Goal: Information Seeking & Learning: Learn about a topic

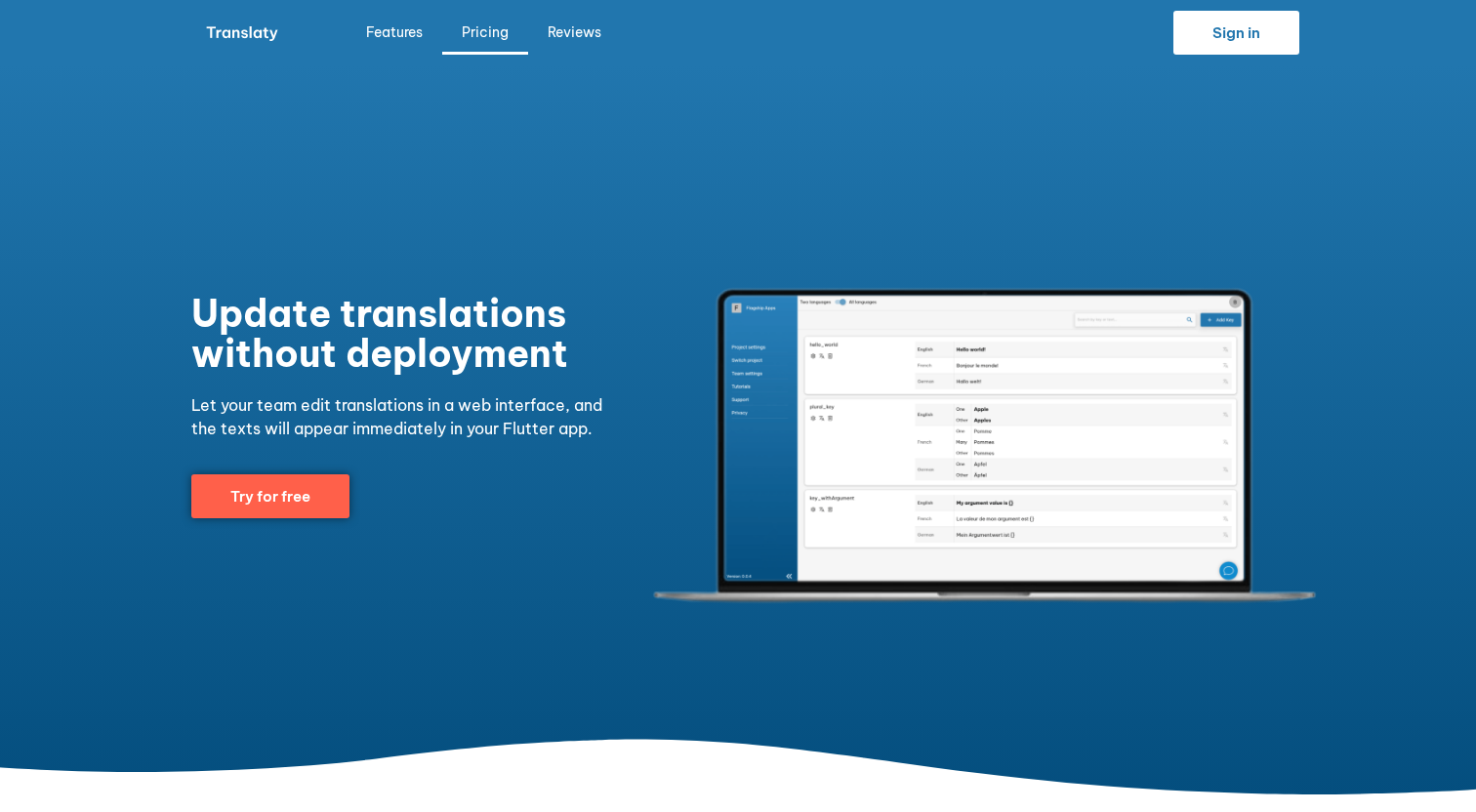
click at [502, 27] on link "Pricing" at bounding box center [485, 32] width 86 height 45
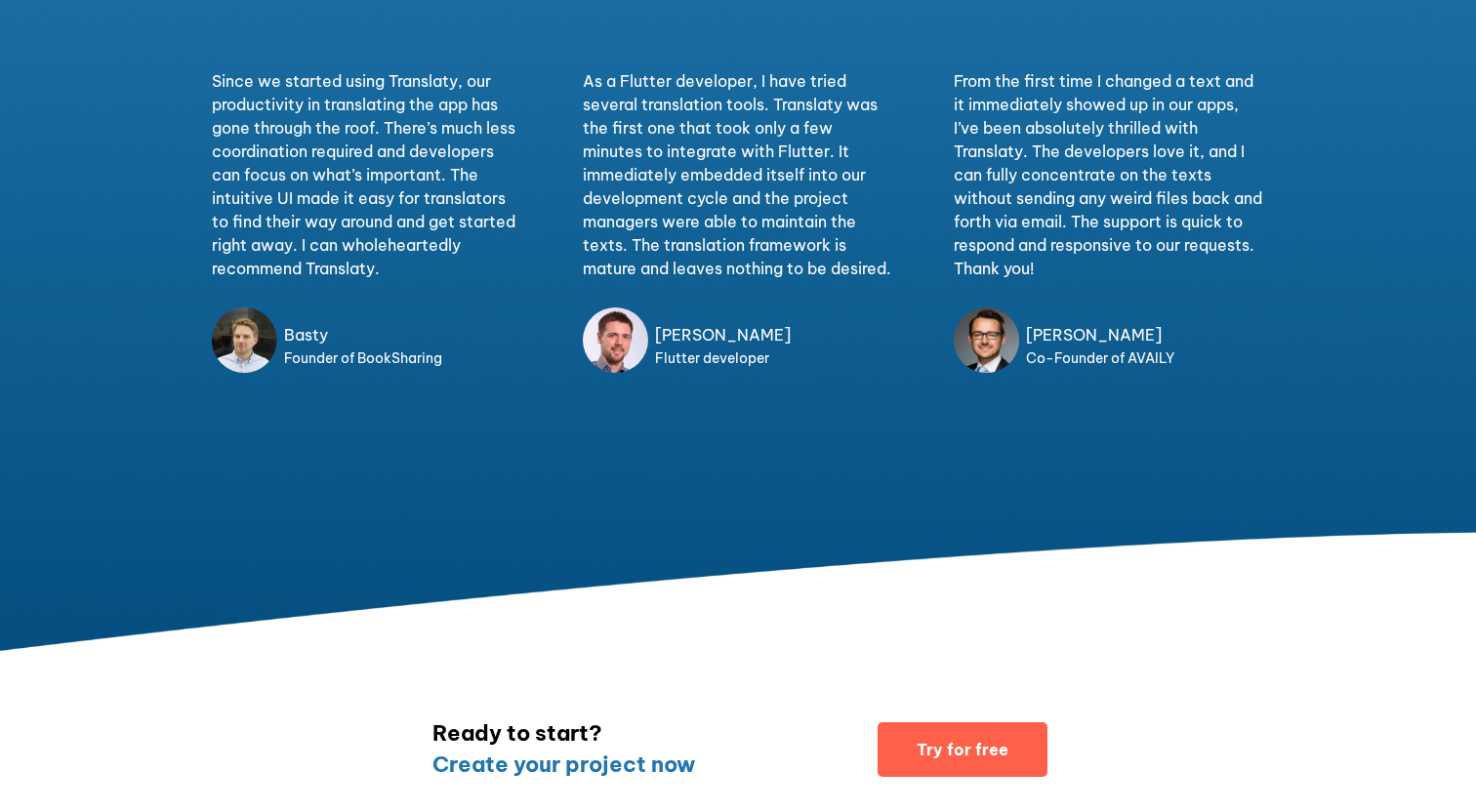
scroll to position [3800, 0]
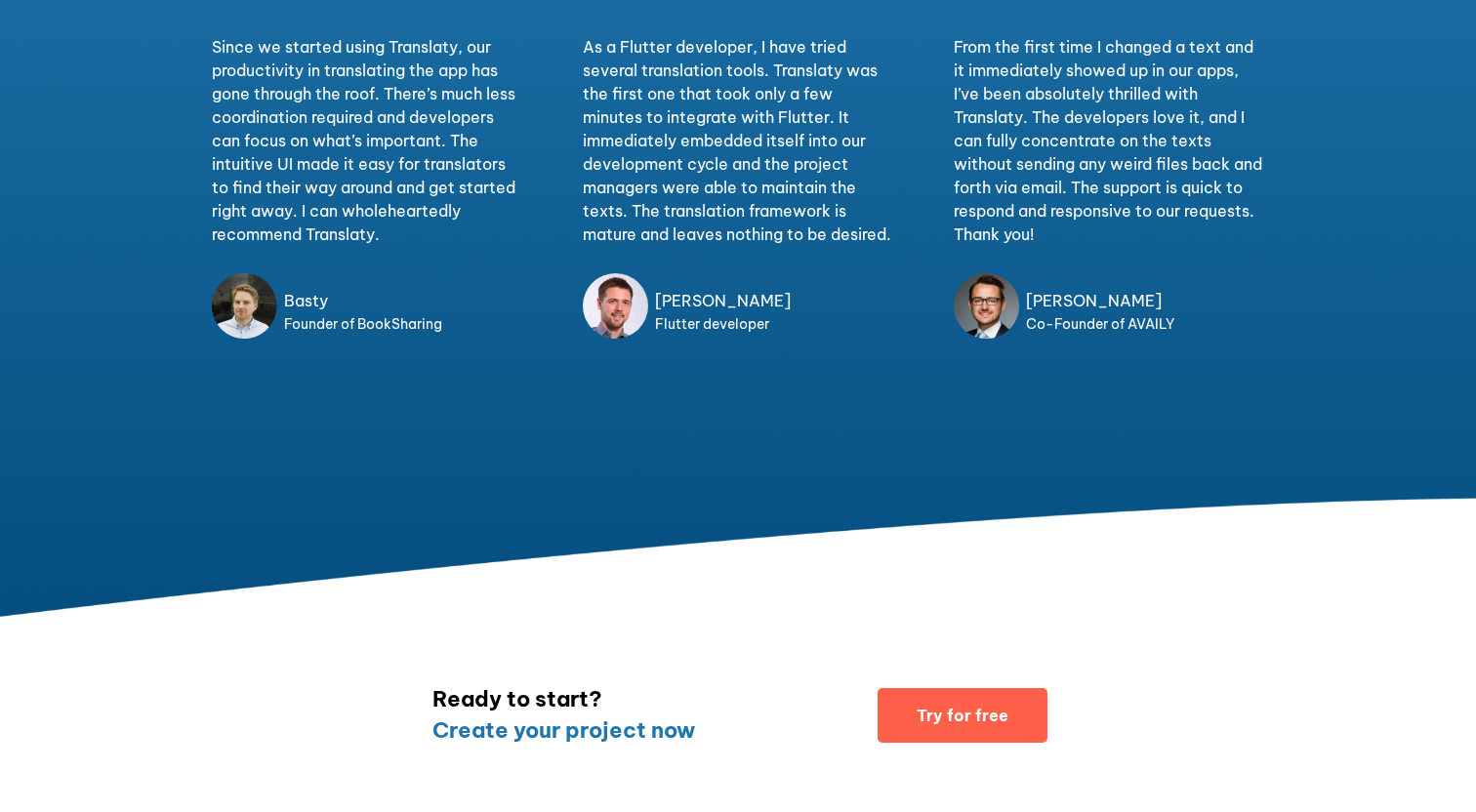
click at [764, 226] on div "As a Flutter developer, I have tried several translation tools. Translaty was t…" at bounding box center [737, 140] width 309 height 211
click at [800, 446] on div "Since we started using Translaty, our productivity in translating the app has g…" at bounding box center [738, 190] width 1113 height 878
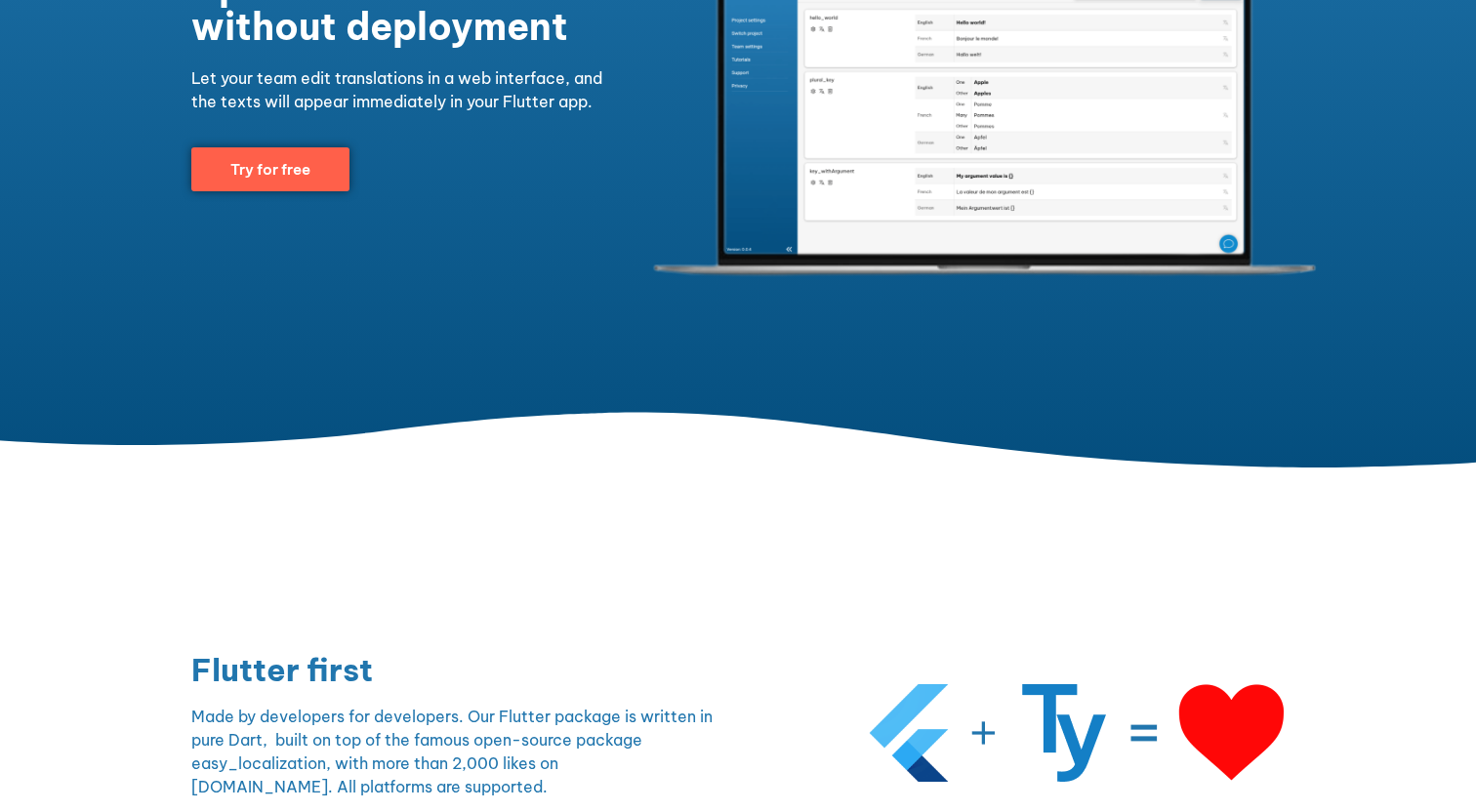
scroll to position [0, 0]
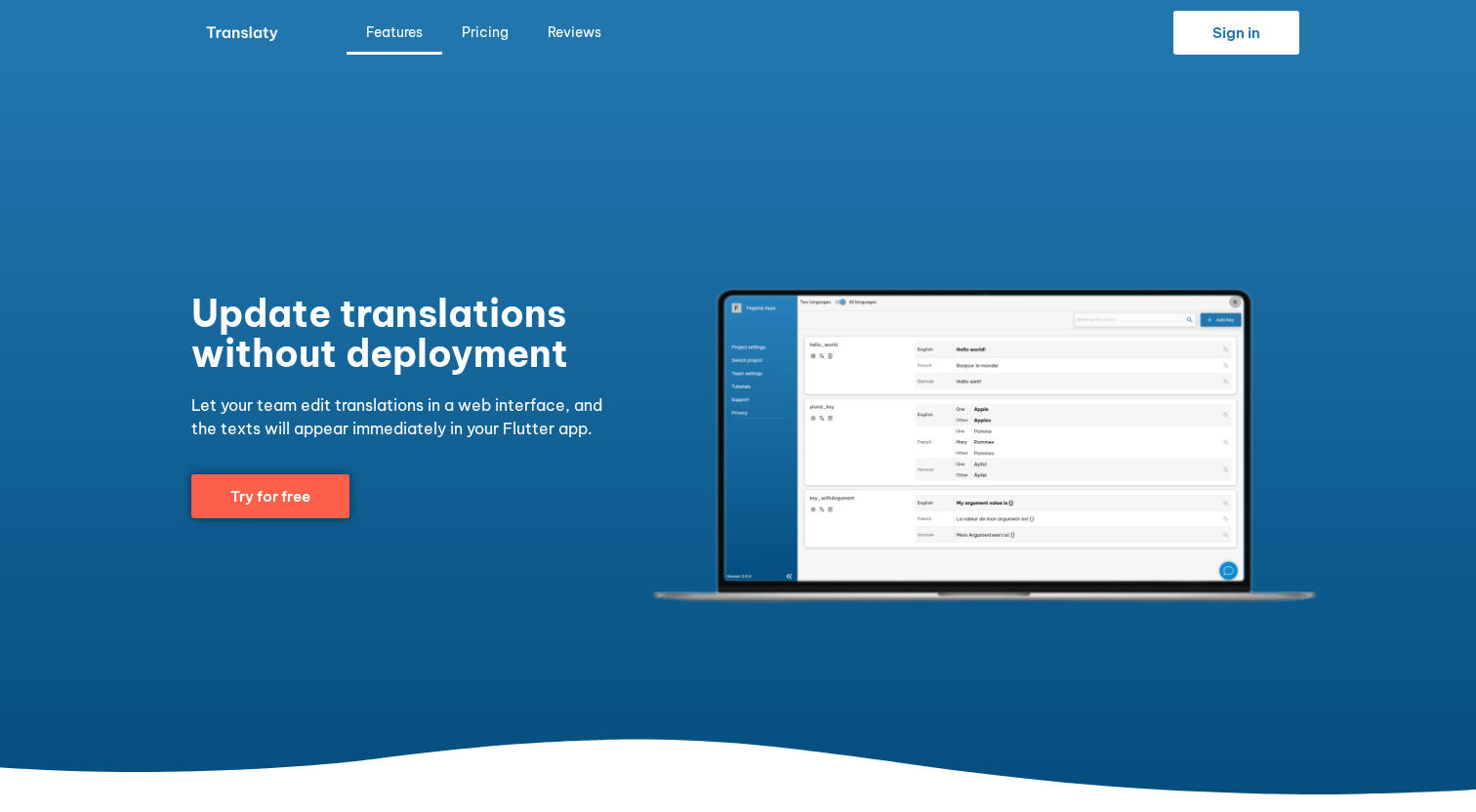
click at [374, 34] on link "Features" at bounding box center [394, 32] width 96 height 45
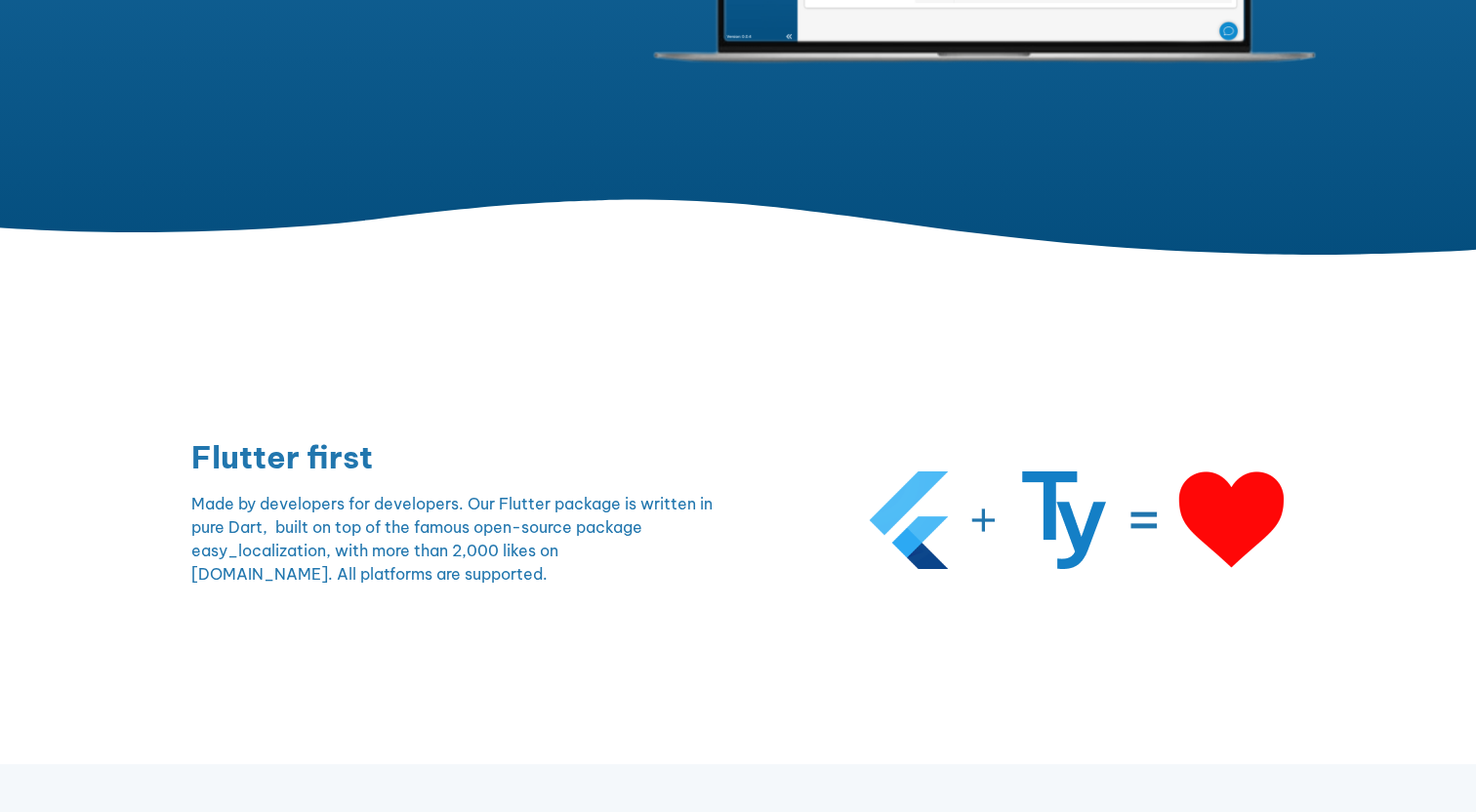
scroll to position [806, 0]
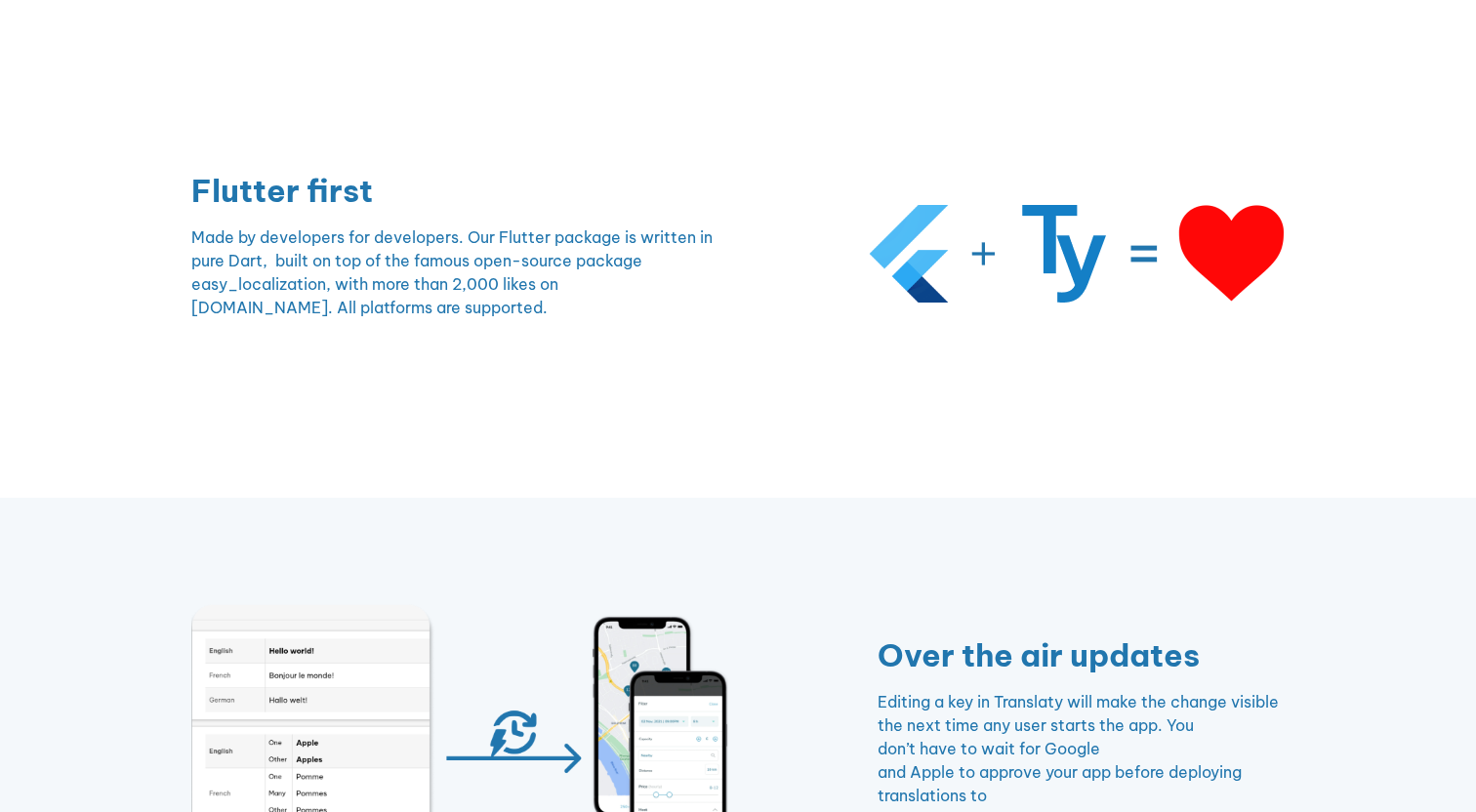
click at [327, 260] on p "Made by developers for developers. Our Flutter package is written in pure Dart,…" at bounding box center [459, 272] width 537 height 94
click at [511, 208] on div "Flutter first Made by developers for developers. Our Flutter package is written…" at bounding box center [460, 254] width 556 height 178
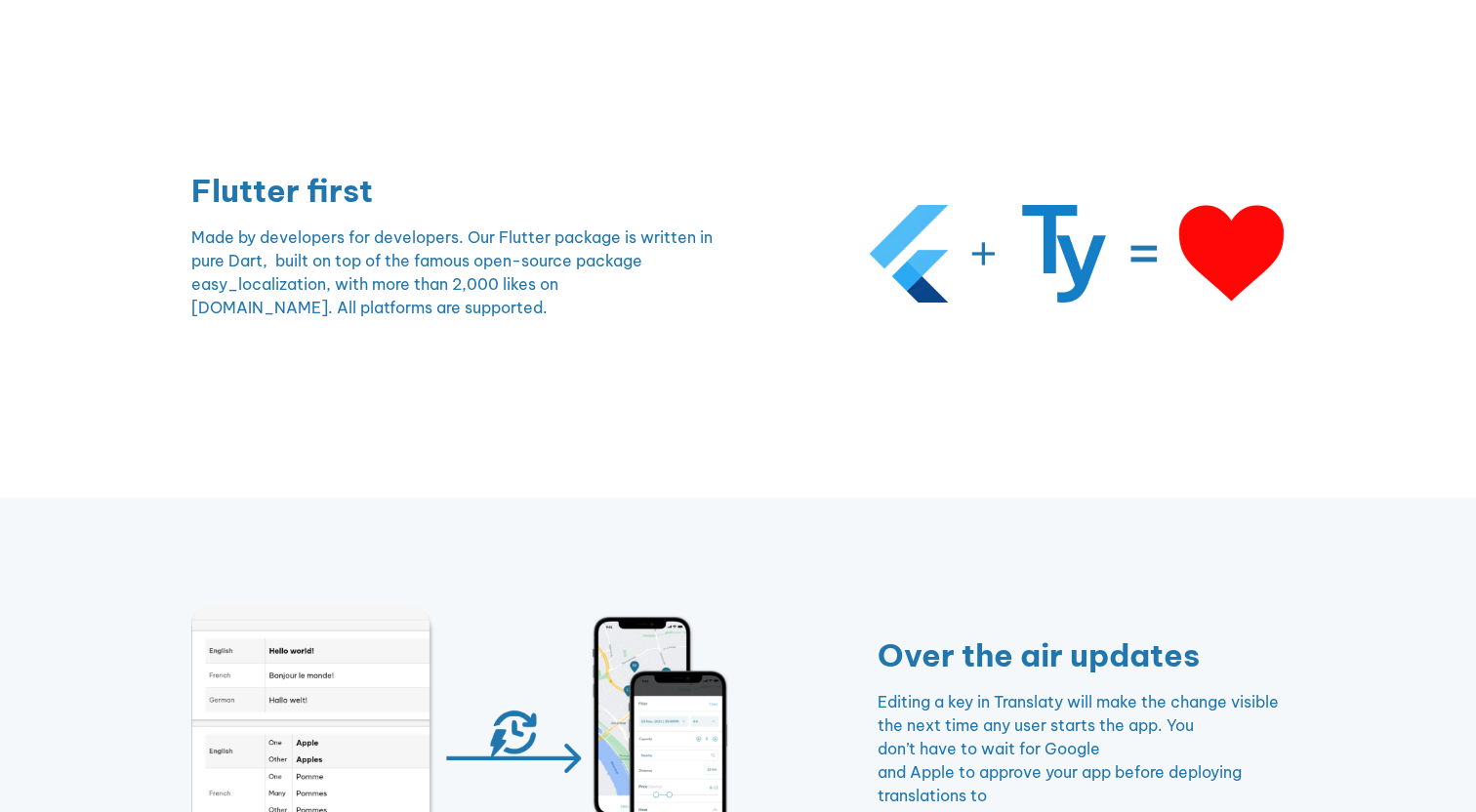
click at [417, 289] on p "Made by developers for developers. Our Flutter package is written in pure Dart,…" at bounding box center [459, 272] width 537 height 94
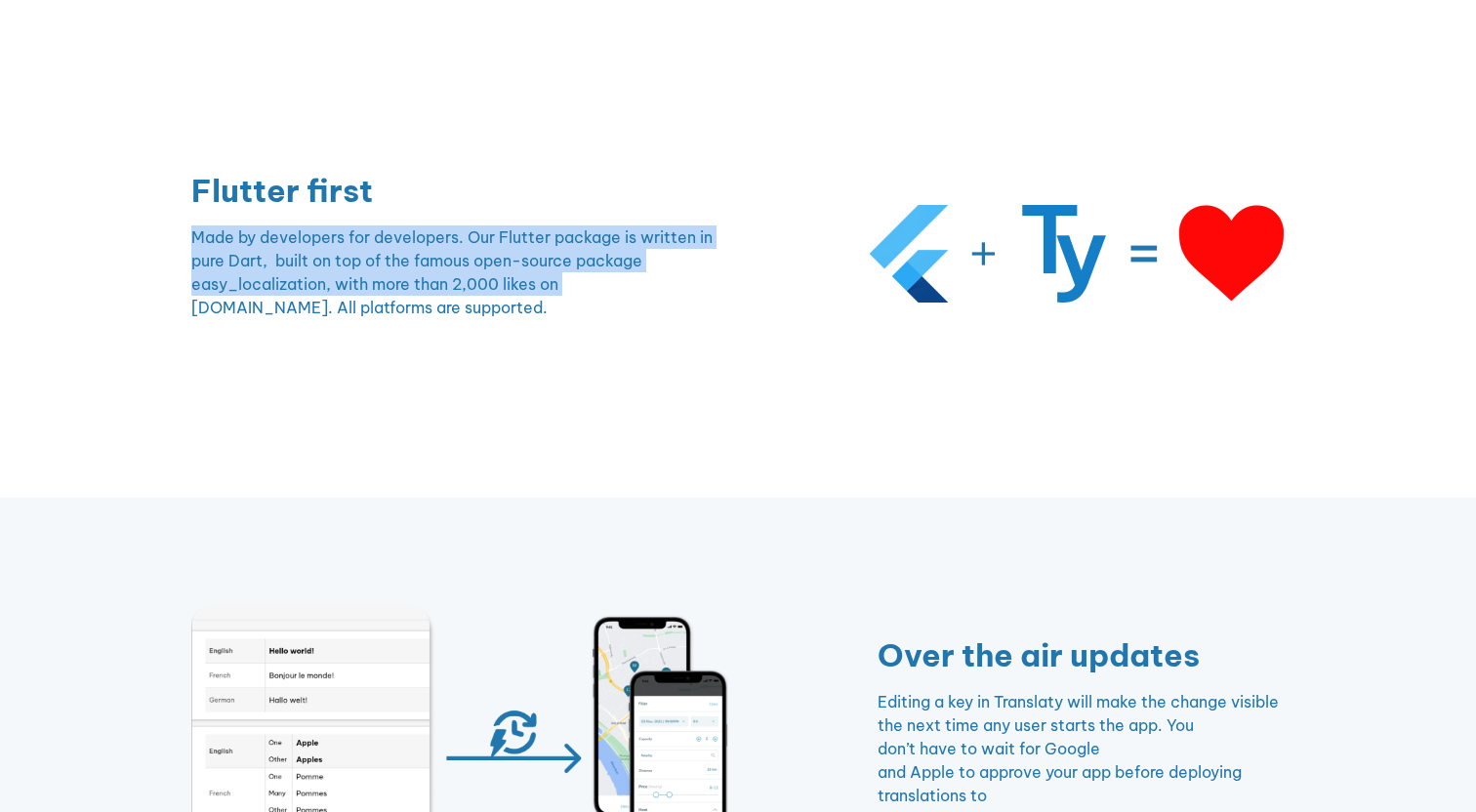
drag, startPoint x: 417, startPoint y: 289, endPoint x: 427, endPoint y: 326, distance: 38.6
click at [427, 326] on div "Made by developers for developers. Our Flutter package is written in pure Dart,…" at bounding box center [459, 278] width 537 height 107
click at [469, 320] on div "Made by developers for developers. Our Flutter package is written in pure Dart,…" at bounding box center [459, 278] width 537 height 107
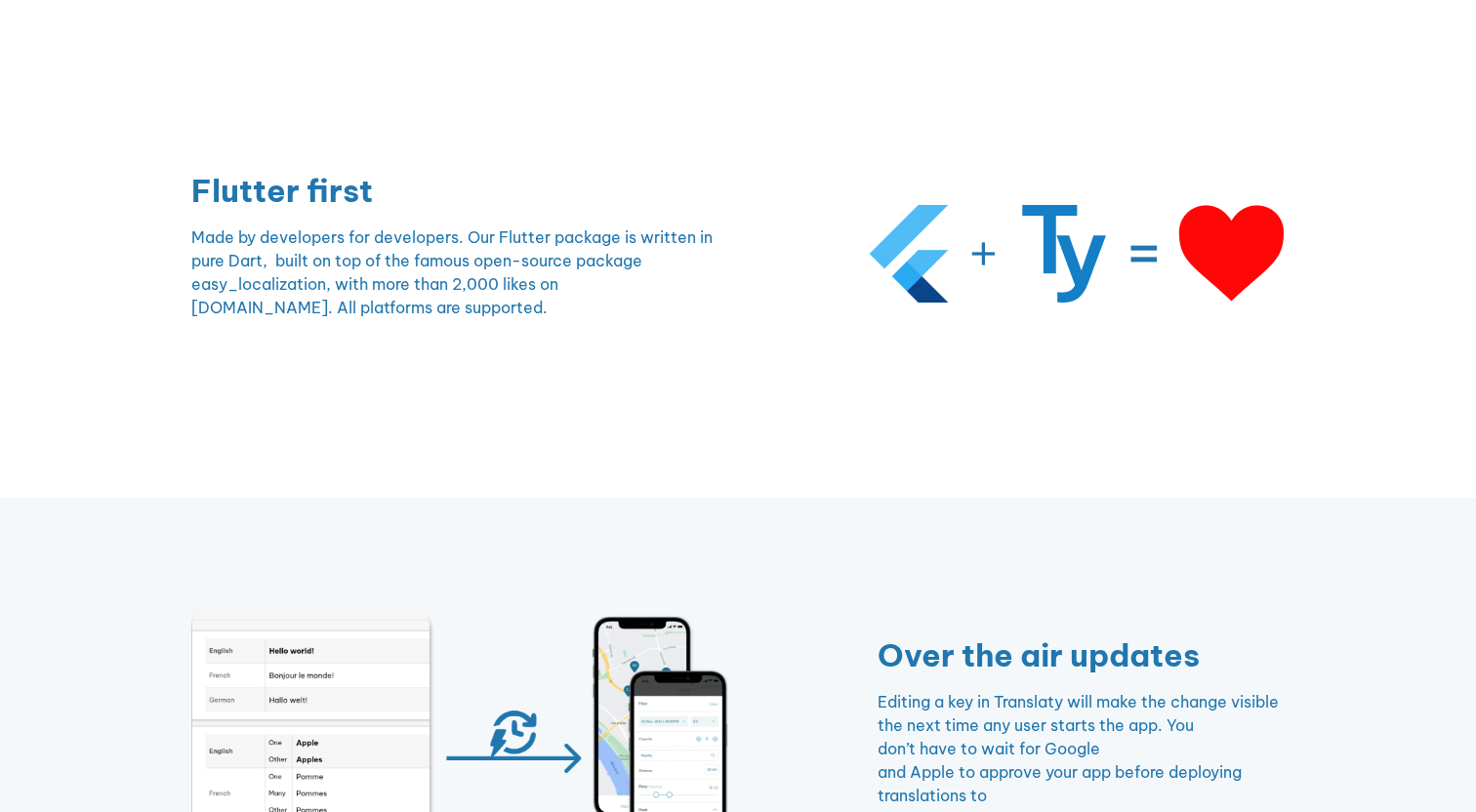
click at [469, 320] on div "Made by developers for developers. Our Flutter package is written in pure Dart,…" at bounding box center [459, 278] width 537 height 107
click at [497, 316] on p "Made by developers for developers. Our Flutter package is written in pure Dart,…" at bounding box center [459, 272] width 537 height 94
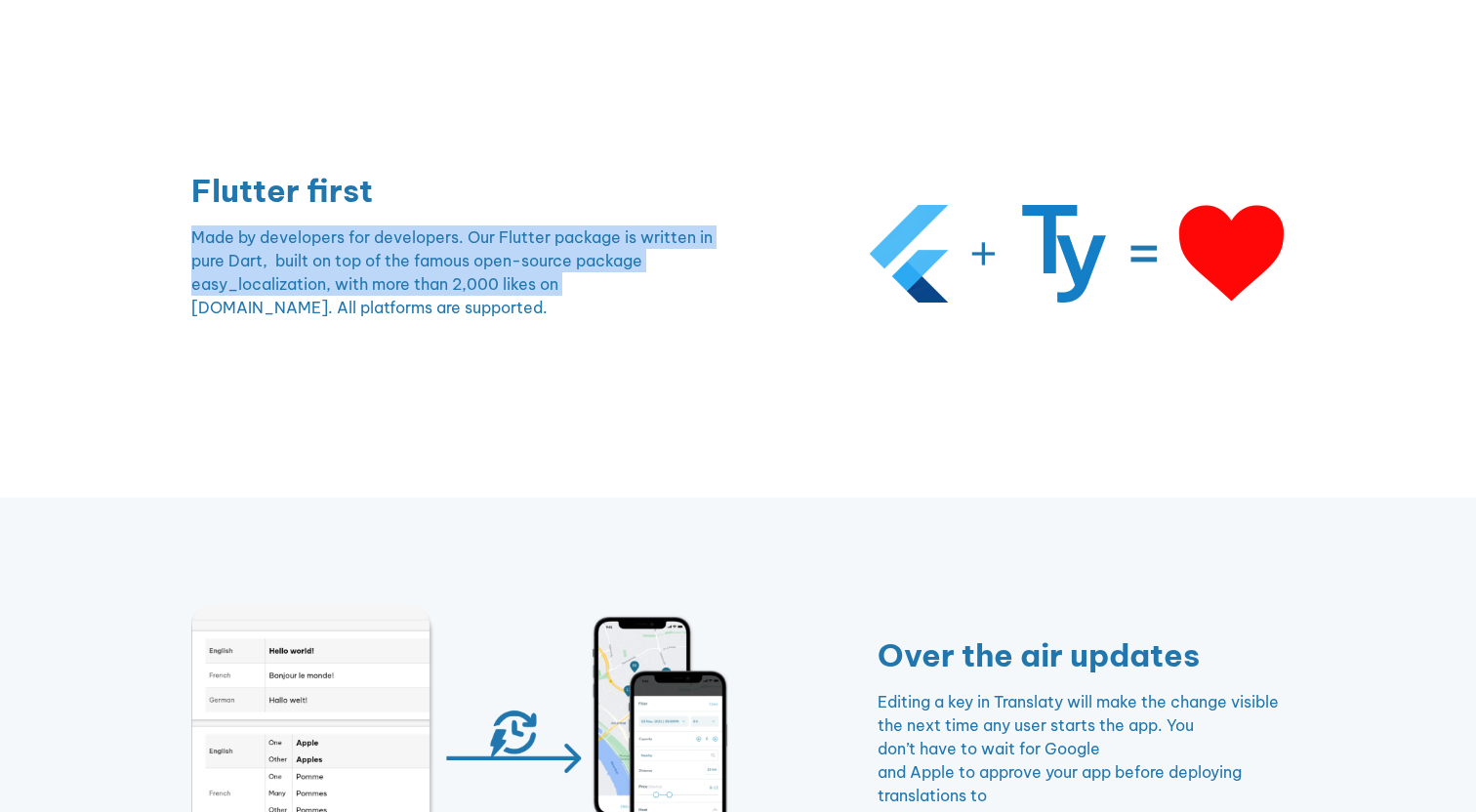
drag, startPoint x: 497, startPoint y: 316, endPoint x: 487, endPoint y: 257, distance: 60.3
click at [487, 257] on p "Made by developers for developers. Our Flutter package is written in pure Dart,…" at bounding box center [459, 272] width 537 height 94
click at [484, 257] on p "Made by developers for developers. Our Flutter package is written in pure Dart,…" at bounding box center [459, 272] width 537 height 94
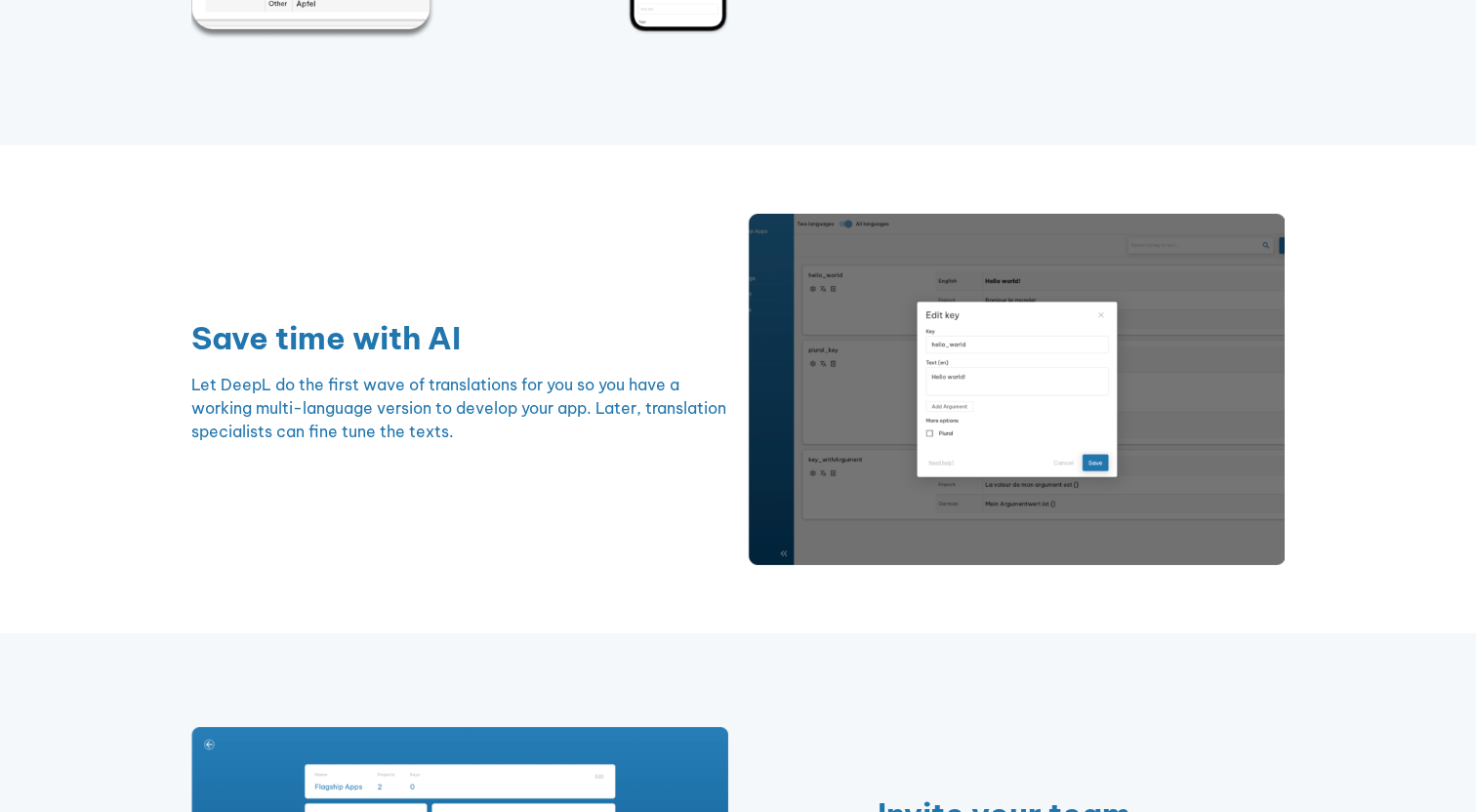
scroll to position [1777, 0]
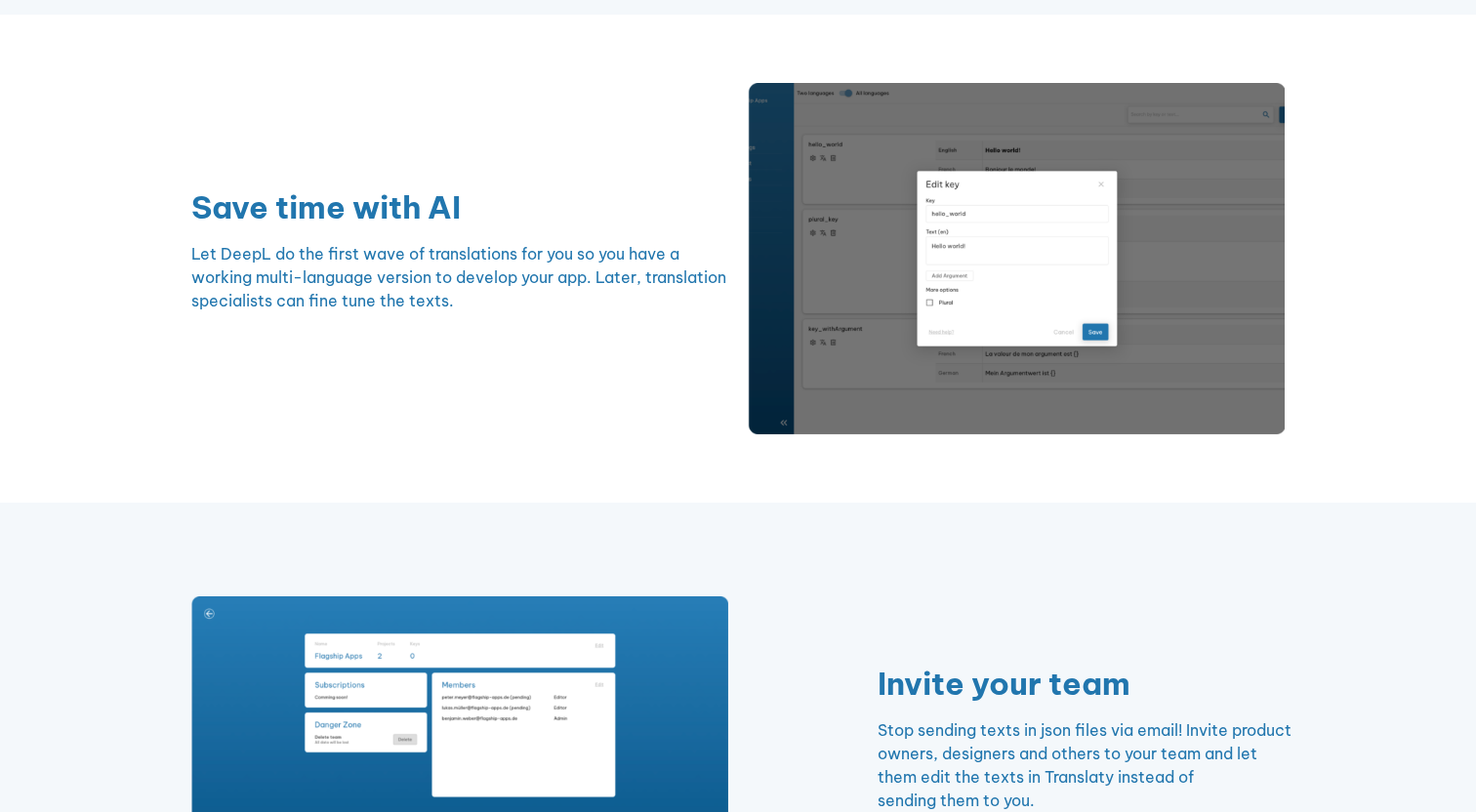
click at [384, 278] on p "Let DeepL do the first wave of translations for you so you have a working multi…" at bounding box center [459, 277] width 537 height 70
click at [460, 284] on p "Let DeepL do the first wave of translations for you so you have a working multi…" at bounding box center [459, 277] width 537 height 70
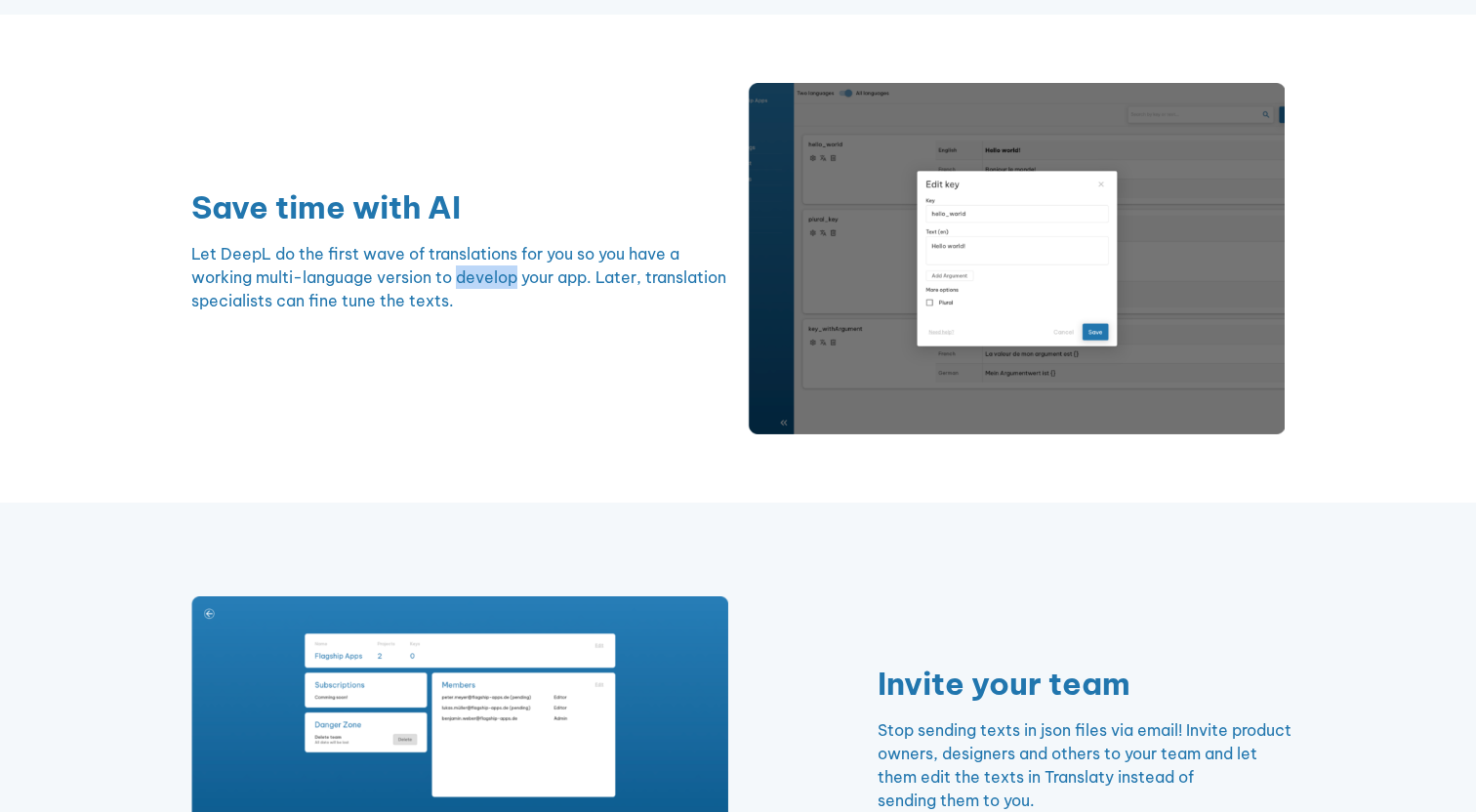
click at [460, 284] on p "Let DeepL do the first wave of translations for you so you have a working multi…" at bounding box center [459, 277] width 537 height 70
click at [536, 354] on div "Save time with AI Let DeepL do the first wave of translations for you so you ha…" at bounding box center [738, 258] width 1113 height 390
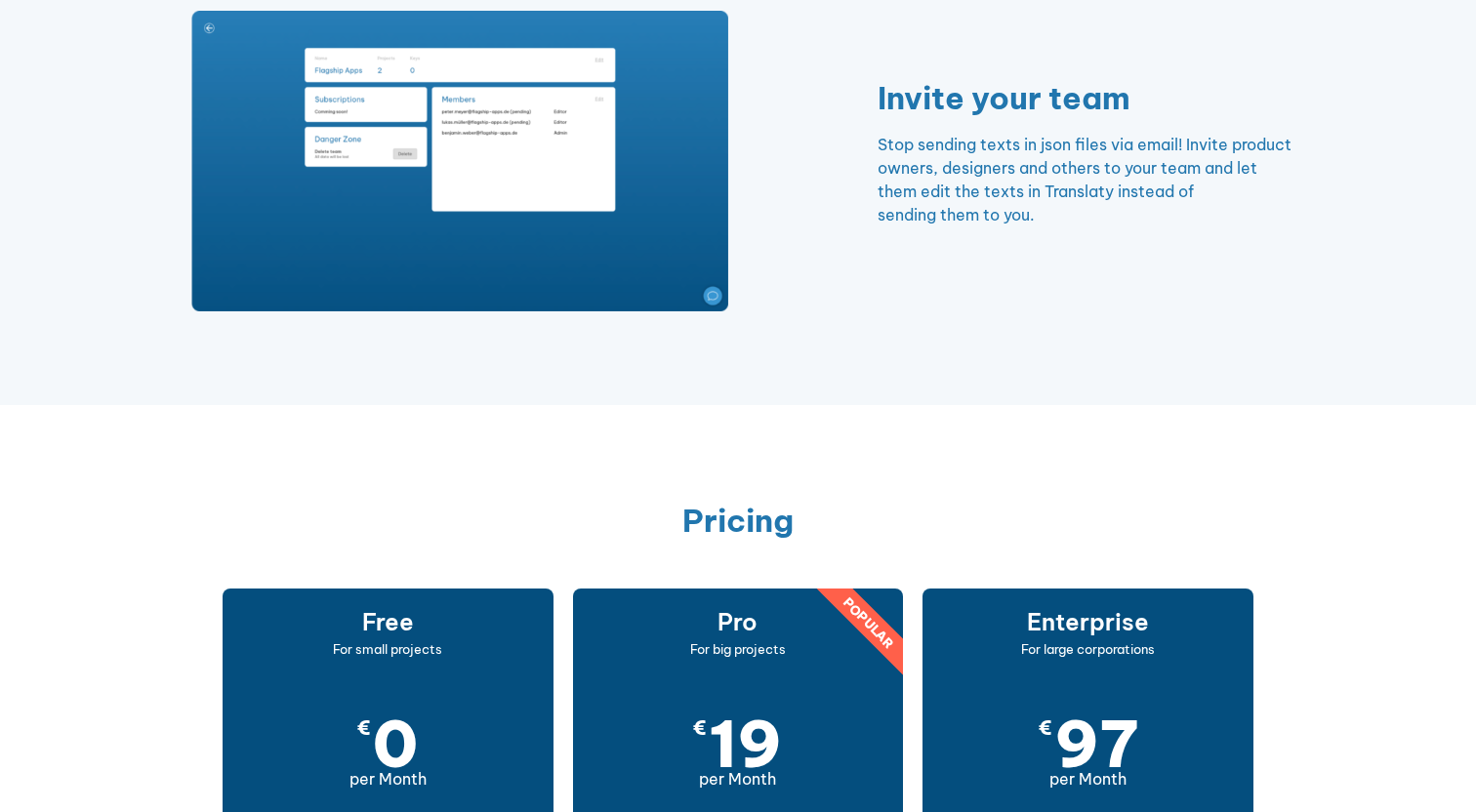
scroll to position [2316, 0]
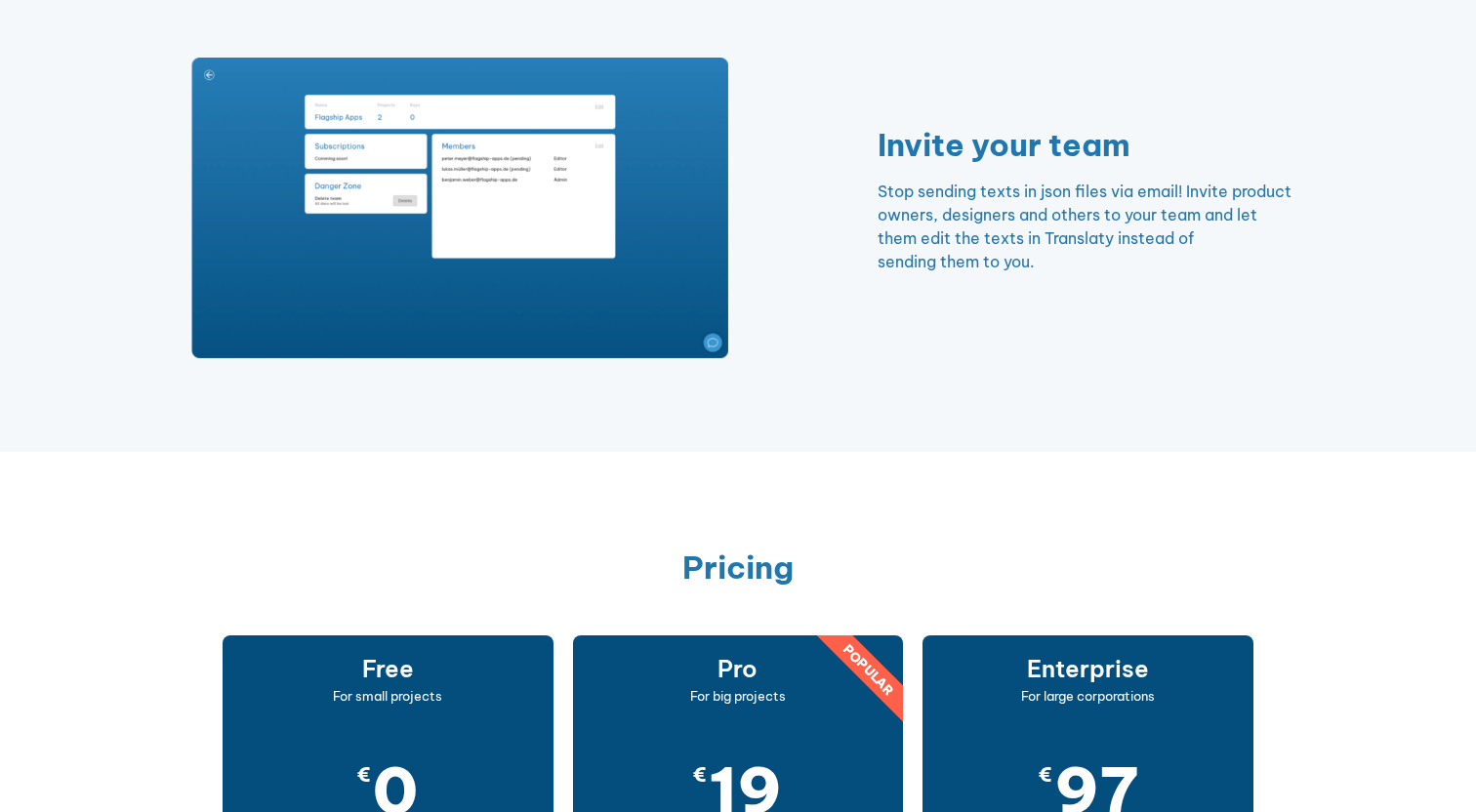
click at [1112, 177] on div "Invite your team Stop sending texts in json files via email! Invite product own…" at bounding box center [1016, 208] width 556 height 158
click at [1112, 181] on p "Stop sending texts in json files via email! Invite product owners, designers an…" at bounding box center [1086, 227] width 418 height 94
click at [1113, 194] on p "Stop sending texts in json files via email! Invite product owners, designers an…" at bounding box center [1086, 227] width 418 height 94
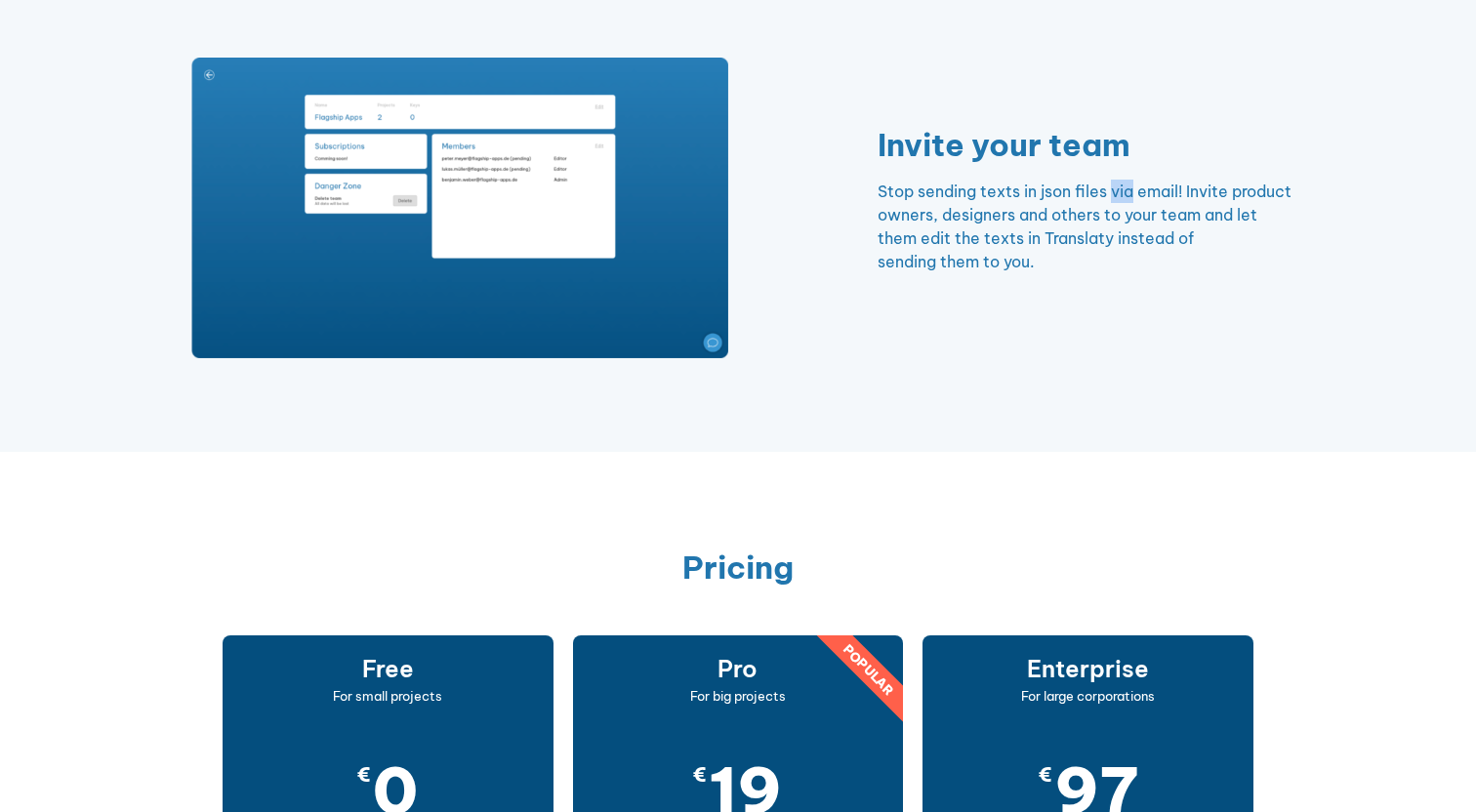
click at [1113, 194] on p "Stop sending texts in json files via email! Invite product owners, designers an…" at bounding box center [1086, 227] width 418 height 94
click at [1116, 288] on div "Invite your team Stop sending texts in json files via email! Invite product own…" at bounding box center [738, 208] width 1113 height 390
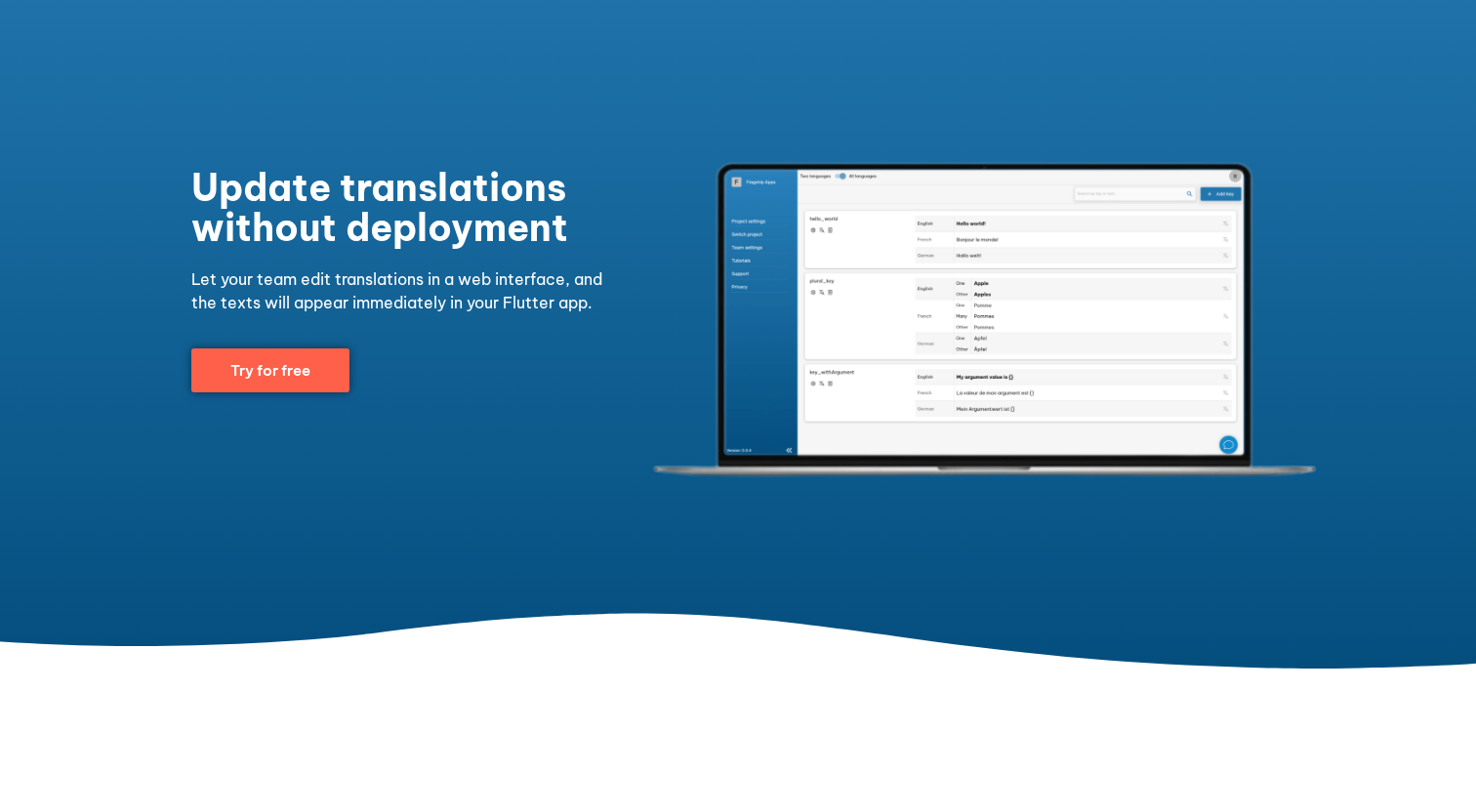
scroll to position [0, 0]
